Goal: Task Accomplishment & Management: Understand process/instructions

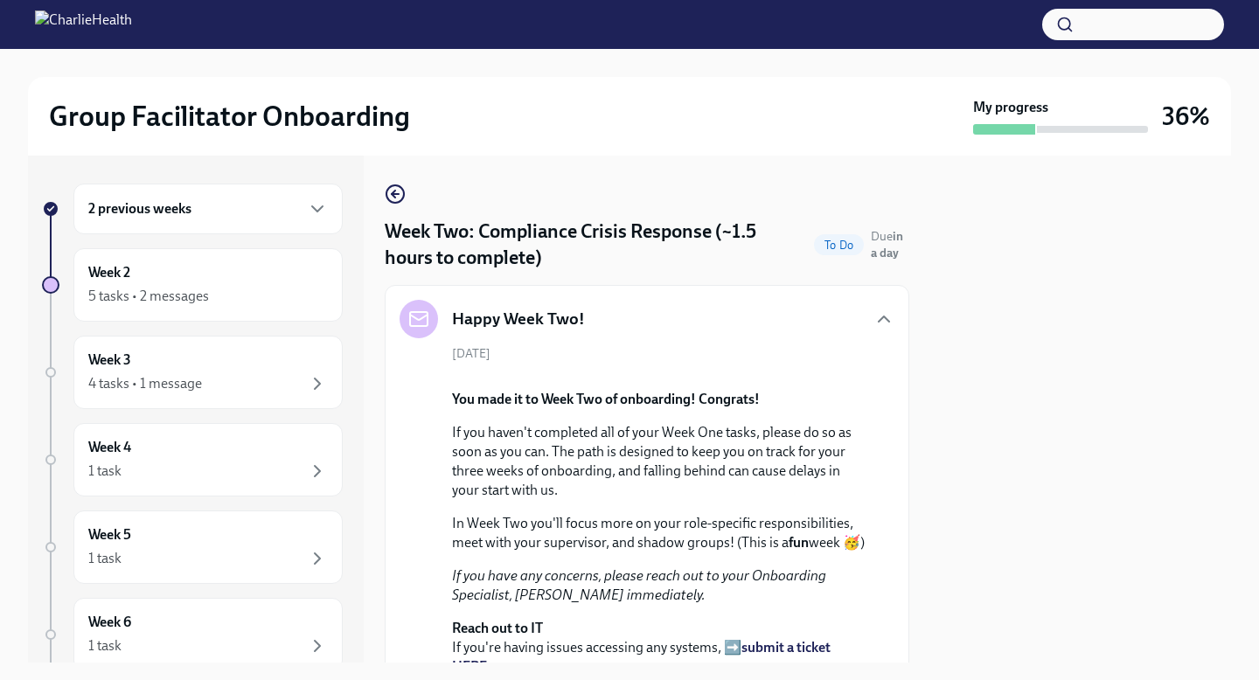
scroll to position [1152, 0]
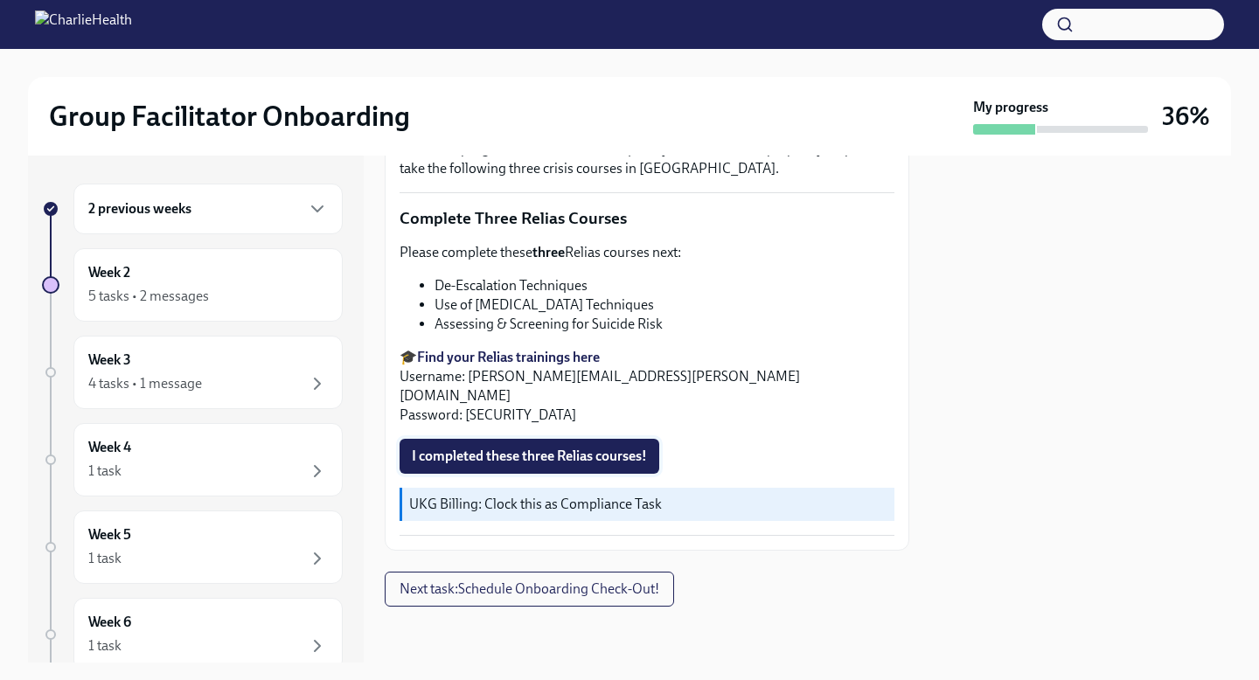
click at [577, 439] on button "I completed these three Relias courses!" at bounding box center [530, 456] width 260 height 35
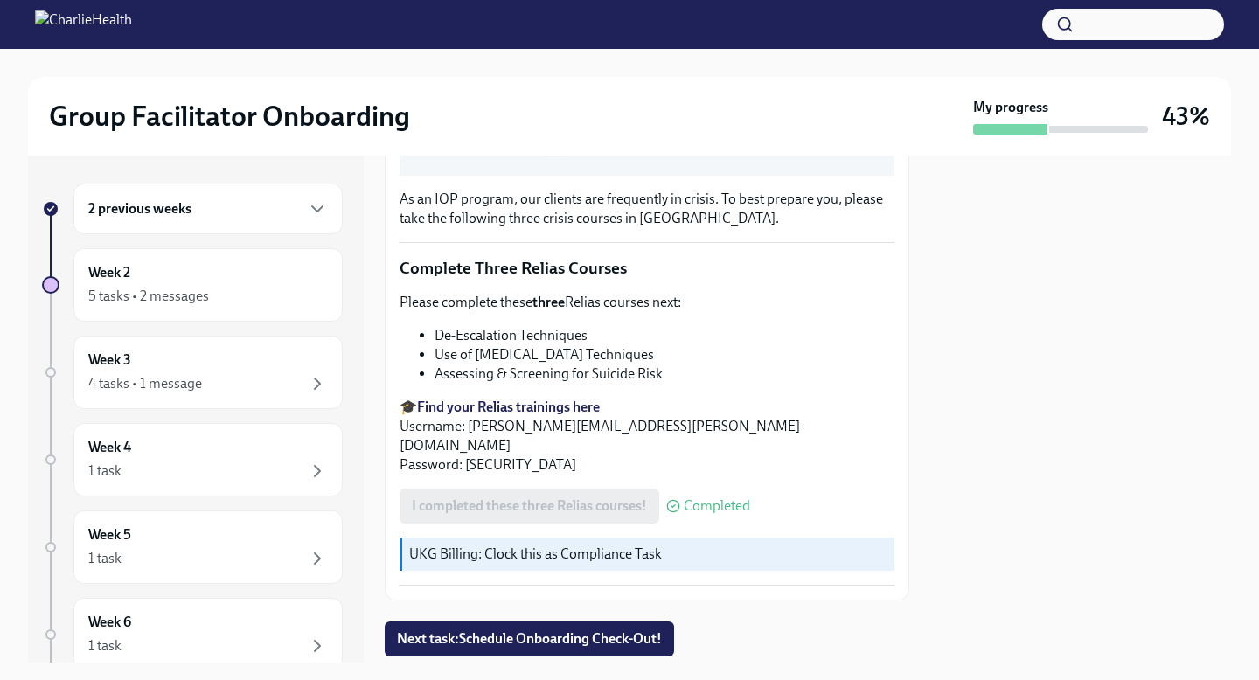
scroll to position [527, 0]
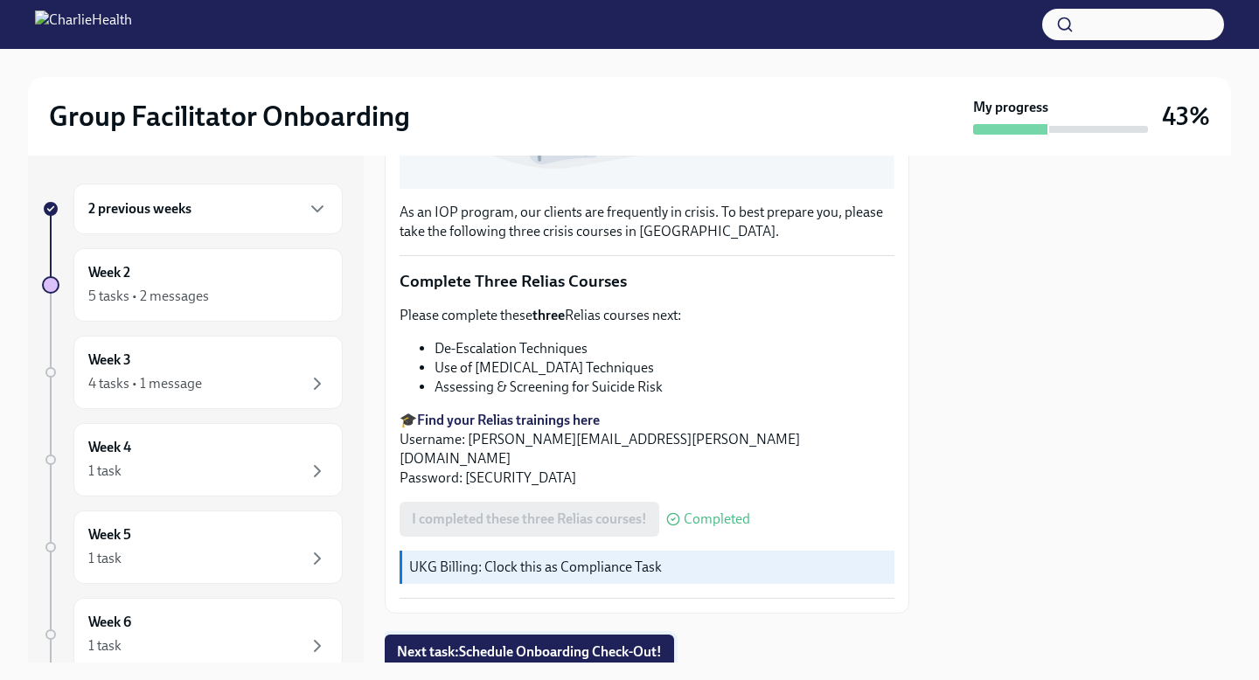
click at [529, 644] on button "Next task : Schedule Onboarding Check-Out!" at bounding box center [529, 652] width 289 height 35
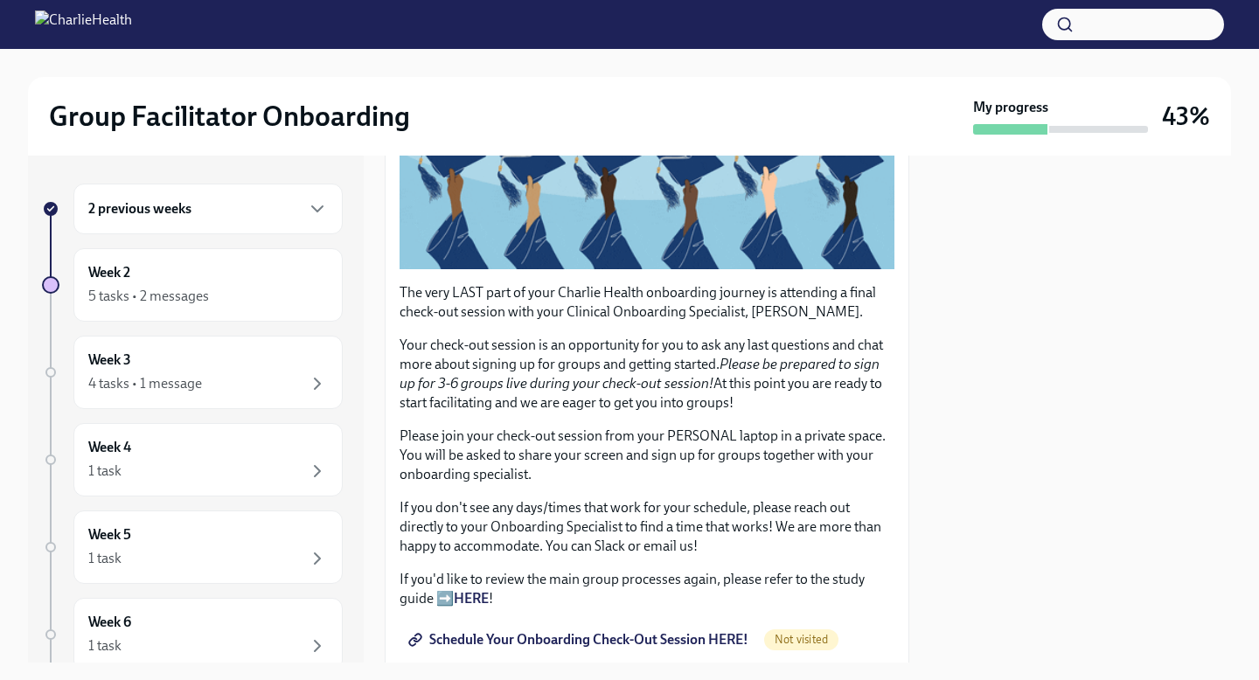
scroll to position [364, 0]
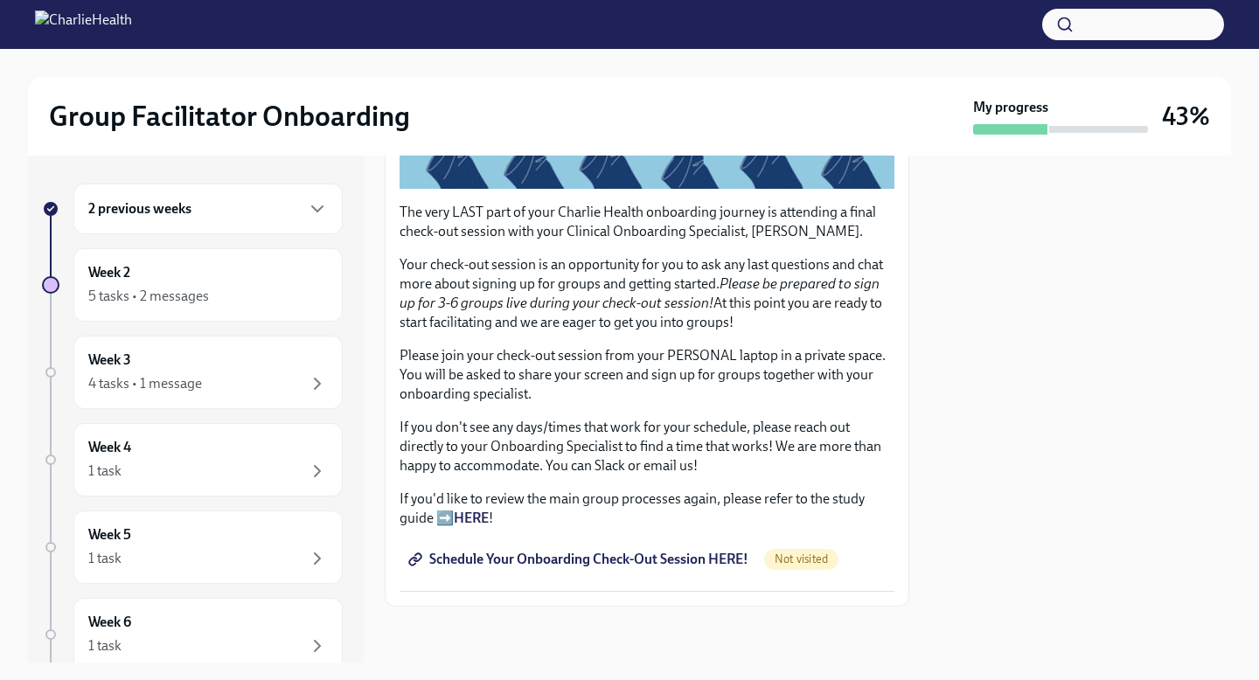
click at [644, 568] on span "Schedule Your Onboarding Check-Out Session HERE!" at bounding box center [580, 559] width 337 height 17
click at [257, 278] on div "Week 2 5 tasks • 2 messages" at bounding box center [208, 285] width 240 height 44
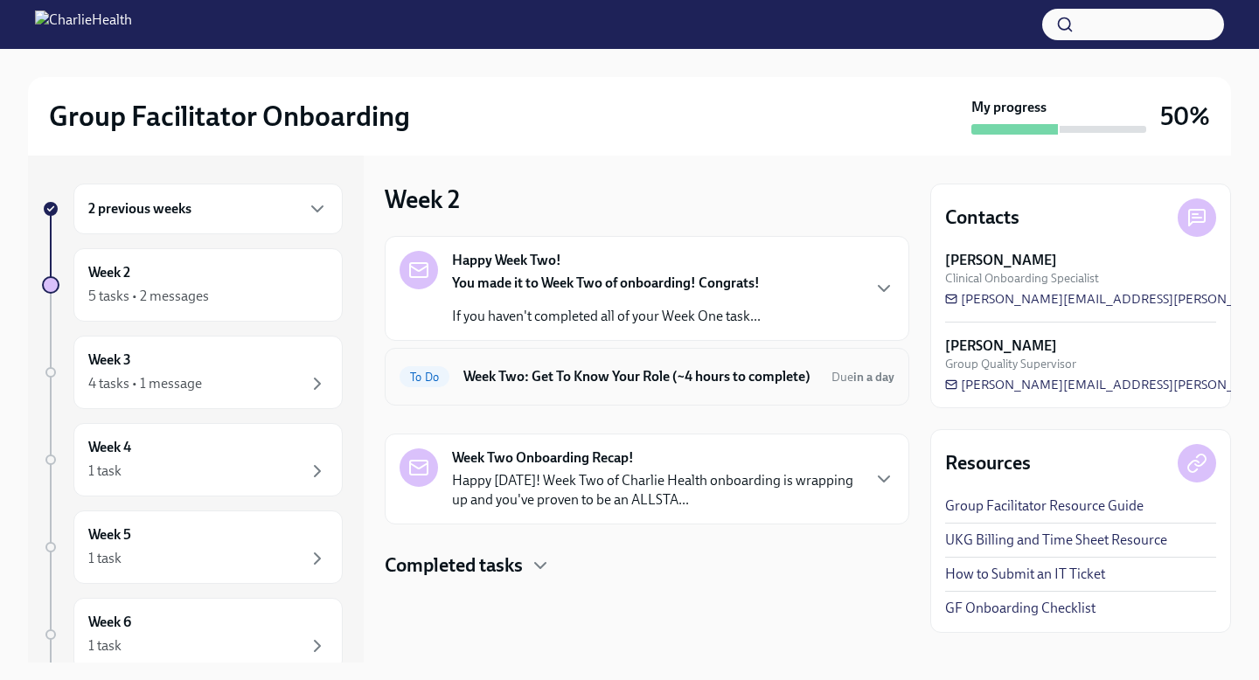
click at [691, 363] on div "To Do Week Two: Get To Know Your Role (~4 hours to complete) Due in a day" at bounding box center [647, 377] width 495 height 28
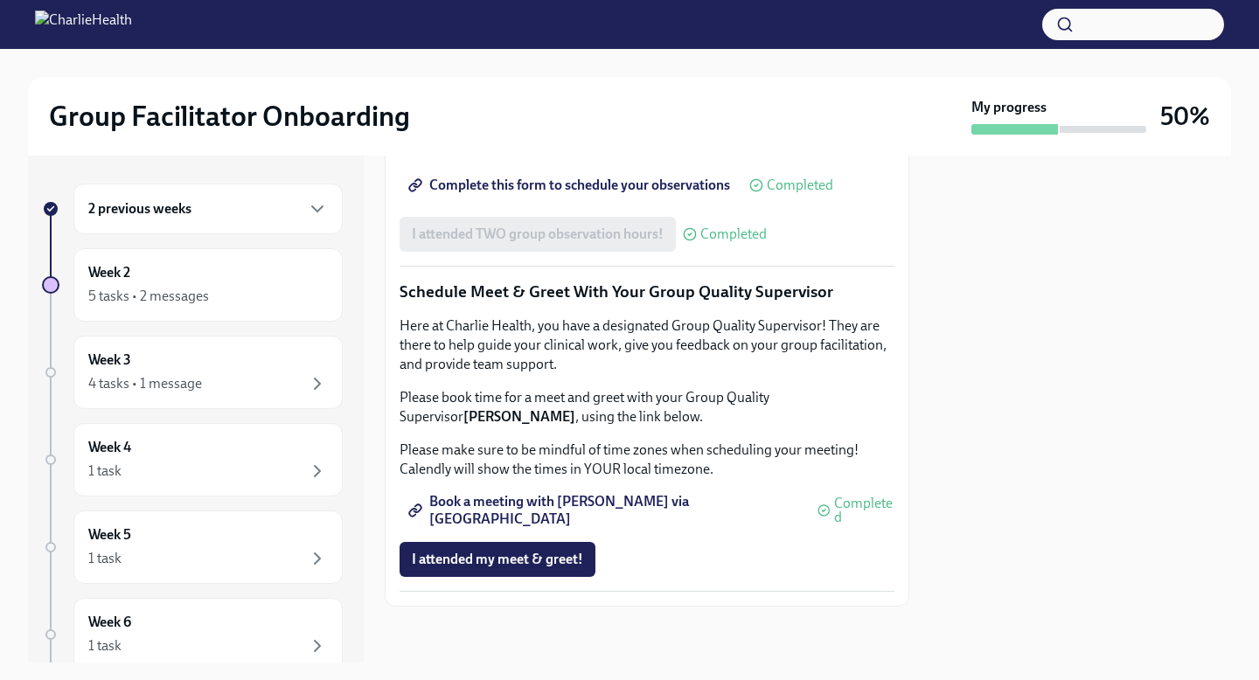
scroll to position [1679, 0]
click at [559, 557] on span "I attended my meet & greet!" at bounding box center [497, 559] width 171 height 17
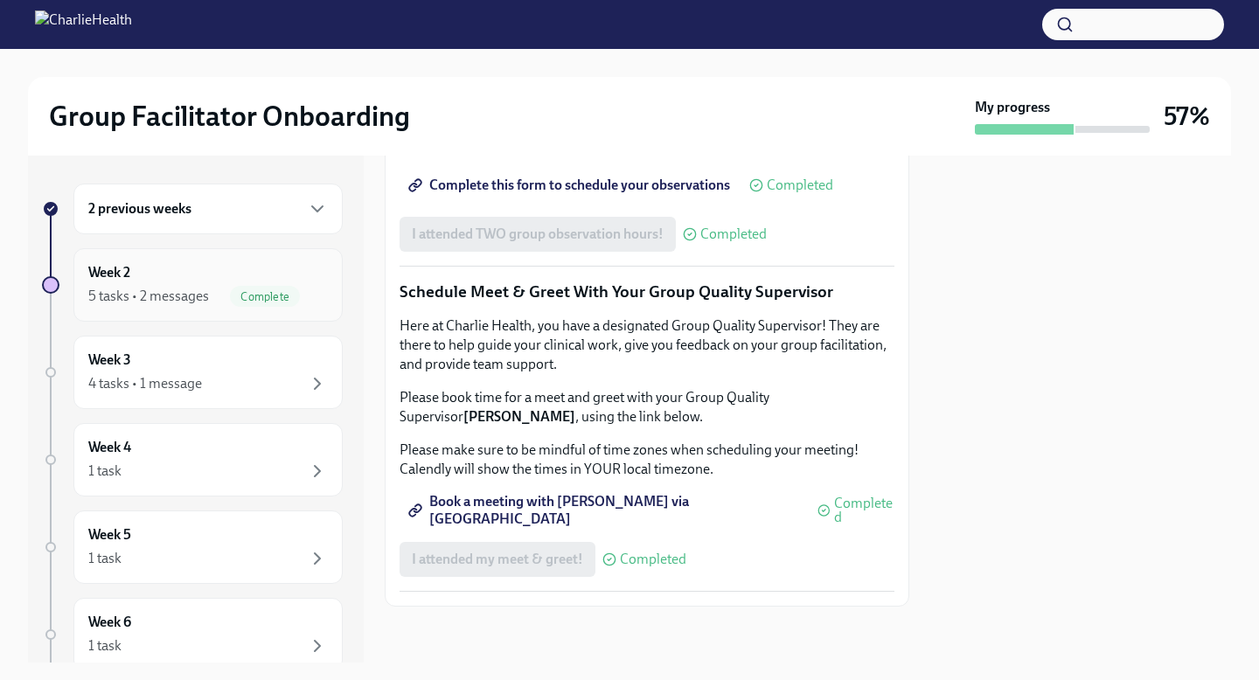
click at [300, 303] on div "Complete" at bounding box center [279, 296] width 98 height 21
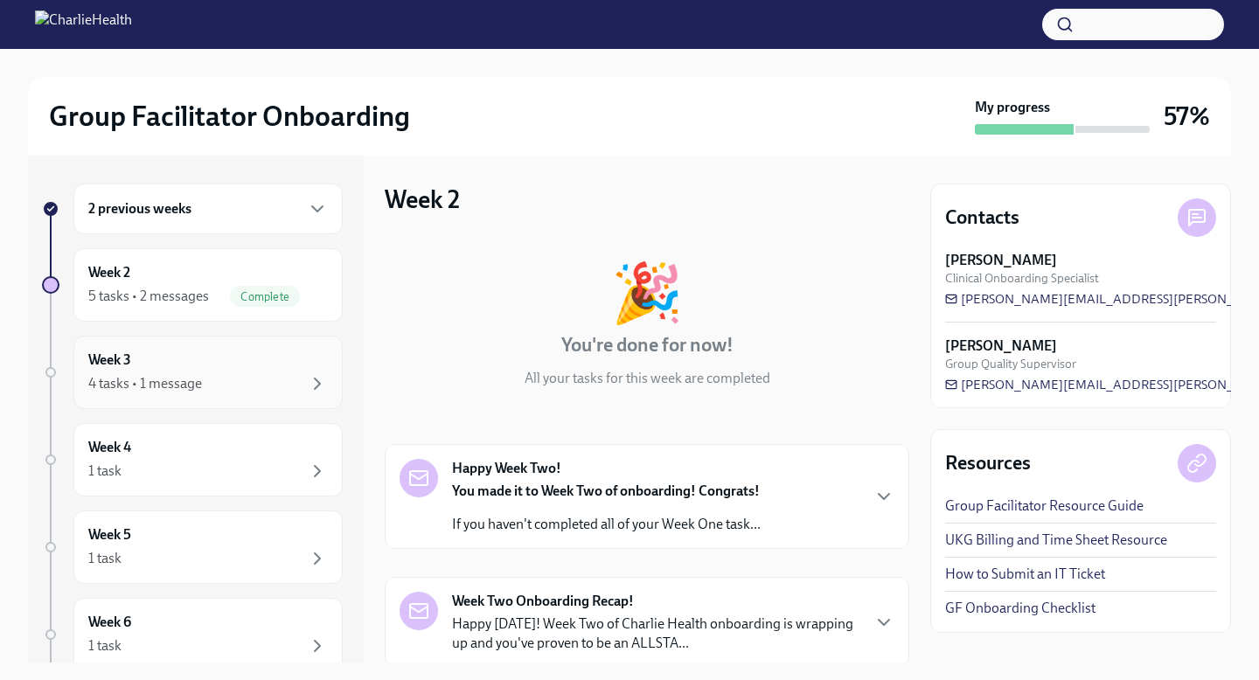
click at [331, 380] on div "Week 3 4 tasks • 1 message" at bounding box center [207, 372] width 269 height 73
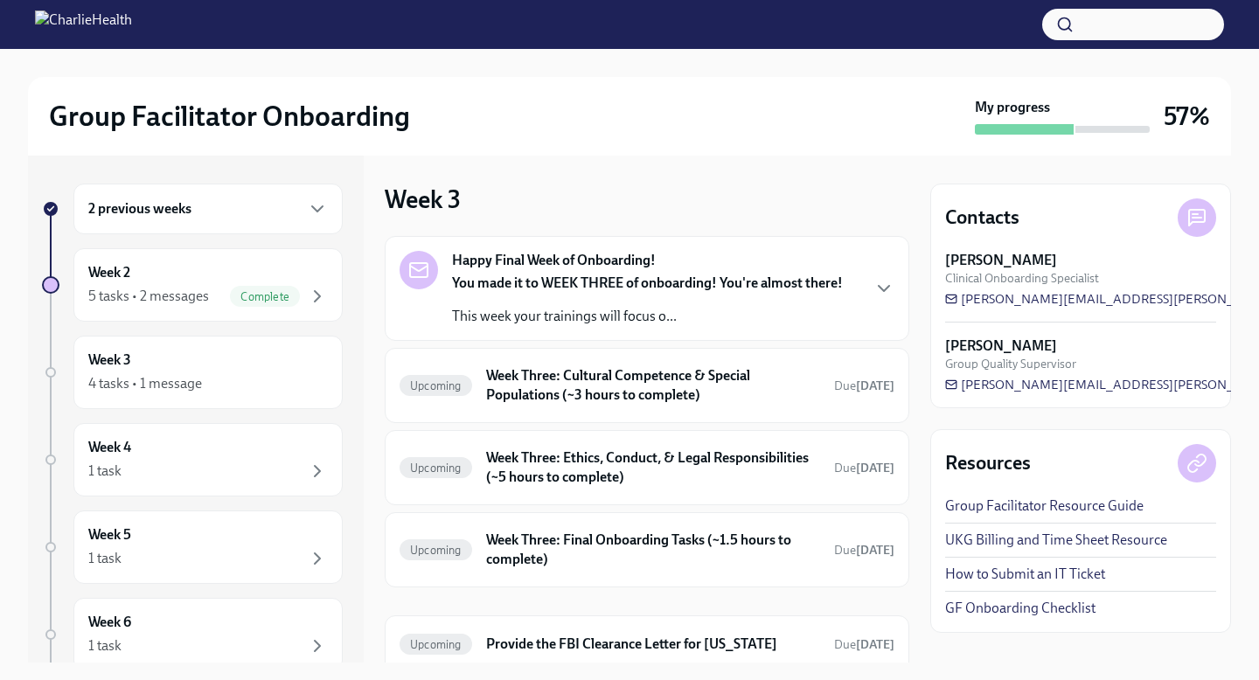
click at [664, 313] on p "This week your trainings will focus o..." at bounding box center [647, 316] width 391 height 19
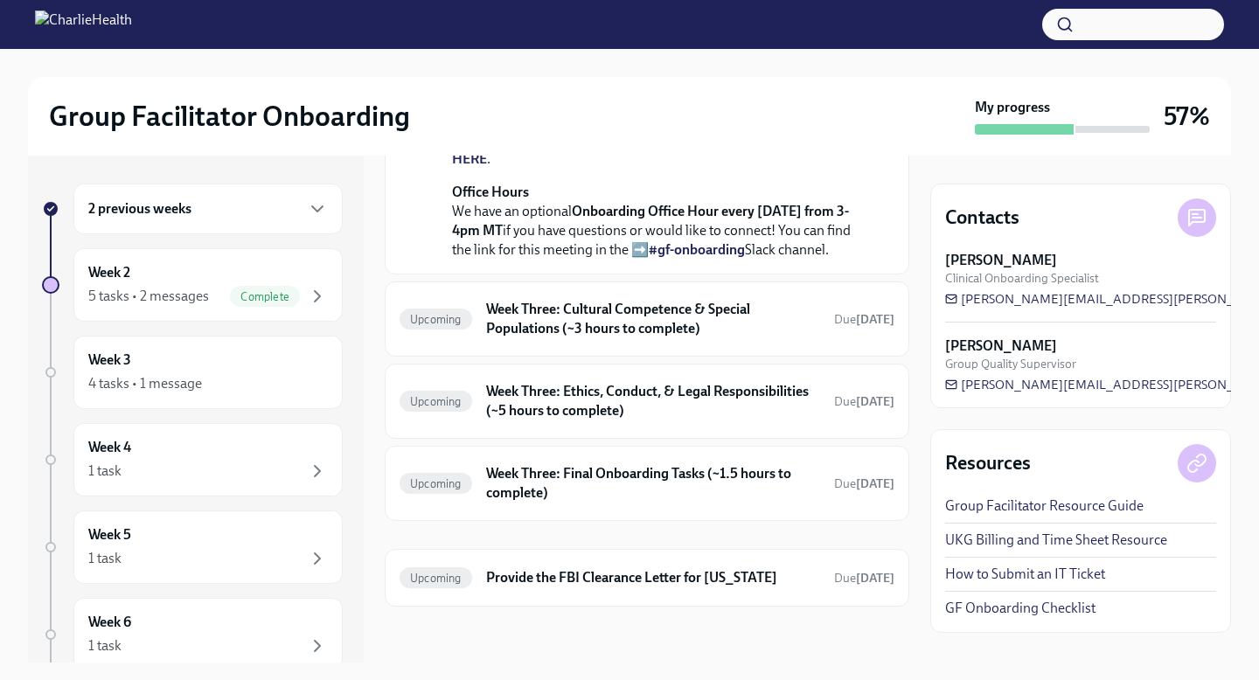
scroll to position [638, 0]
click at [676, 338] on h6 "Week Three: Cultural Competence & Special Populations (~3 hours to complete)" at bounding box center [653, 319] width 334 height 38
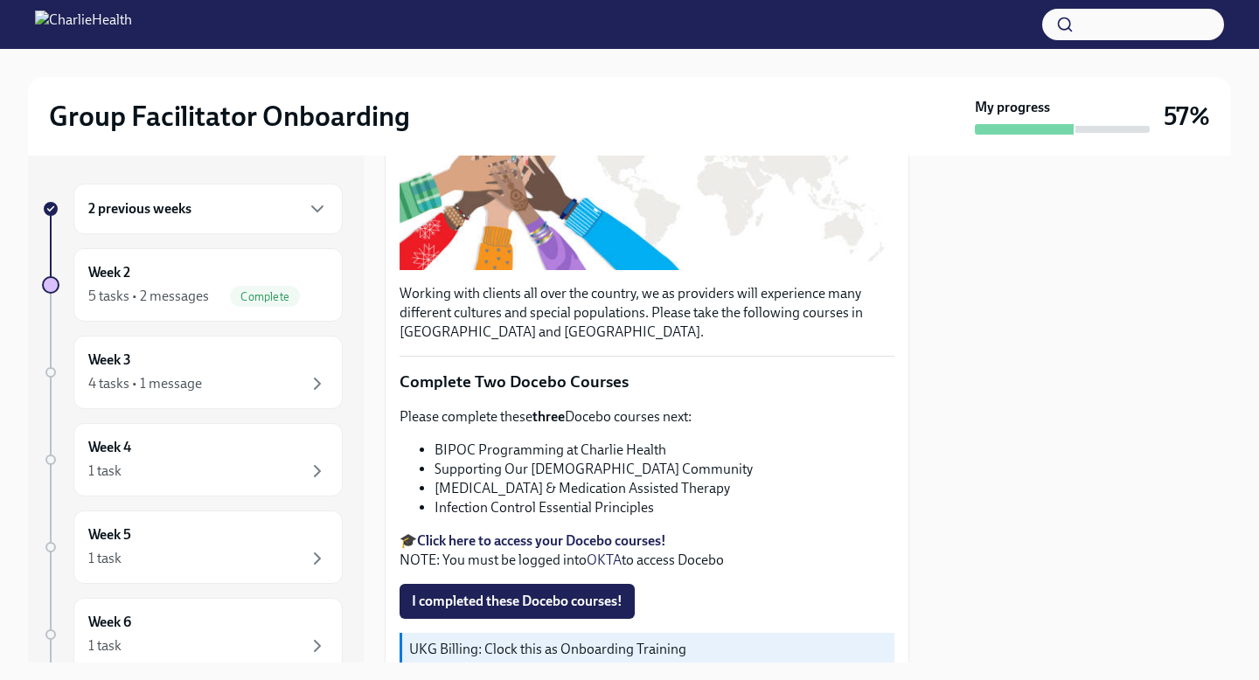
scroll to position [399, 0]
